Goal: Transaction & Acquisition: Book appointment/travel/reservation

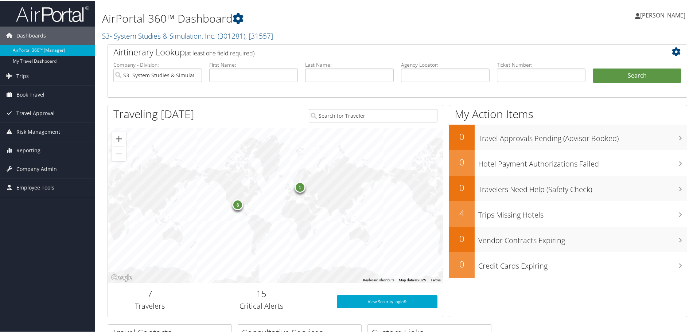
click at [18, 94] on span "Book Travel" at bounding box center [30, 94] width 28 height 18
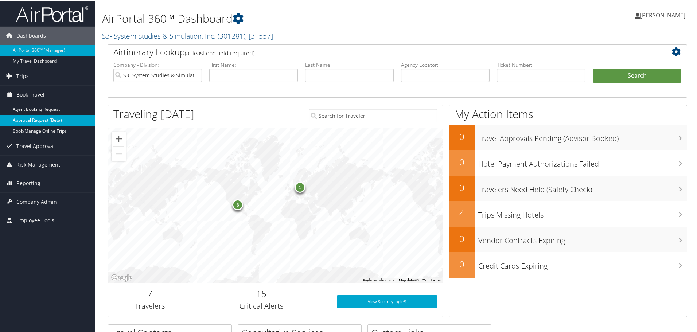
click at [28, 124] on link "Approval Request (Beta)" at bounding box center [47, 119] width 95 height 11
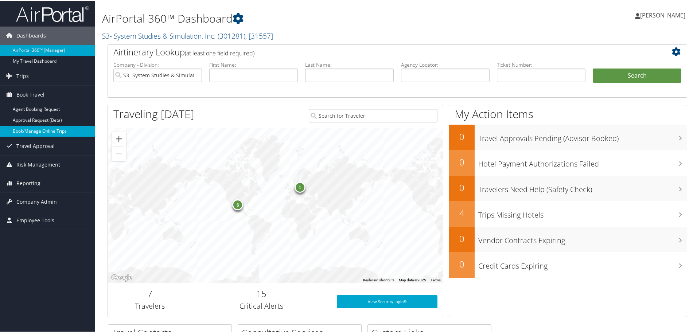
click at [25, 133] on link "Book/Manage Online Trips" at bounding box center [47, 130] width 95 height 11
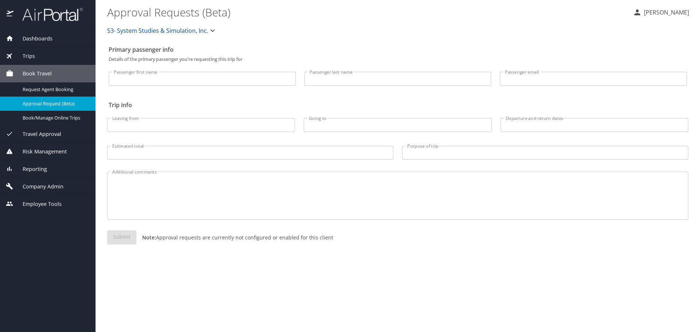
click at [38, 42] on span "Dashboards" at bounding box center [32, 39] width 39 height 8
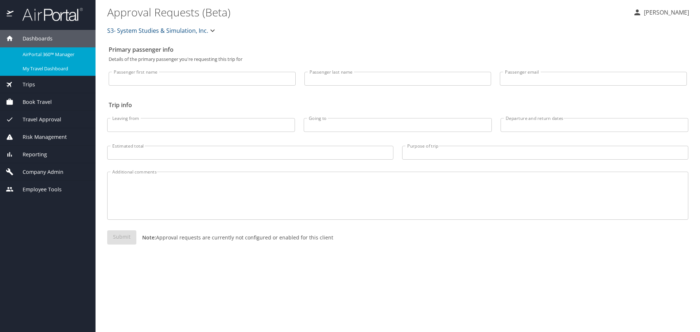
click at [39, 64] on link "My Travel Dashboard" at bounding box center [47, 69] width 95 height 14
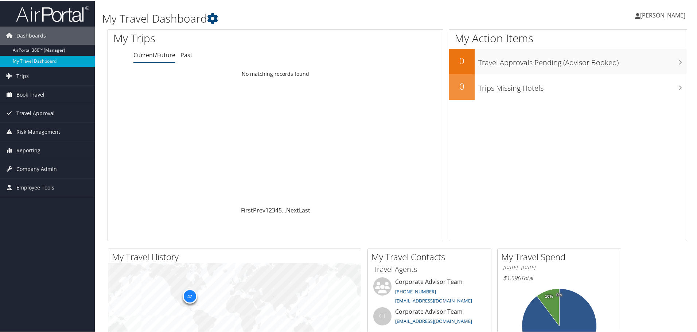
click at [30, 96] on span "Book Travel" at bounding box center [30, 94] width 28 height 18
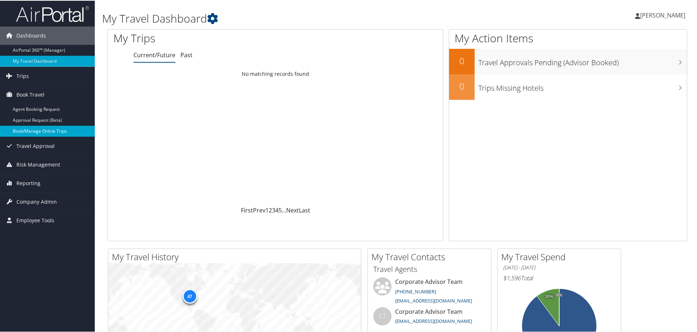
click at [26, 131] on link "Book/Manage Online Trips" at bounding box center [47, 130] width 95 height 11
